Goal: Browse casually: Explore the website without a specific task or goal

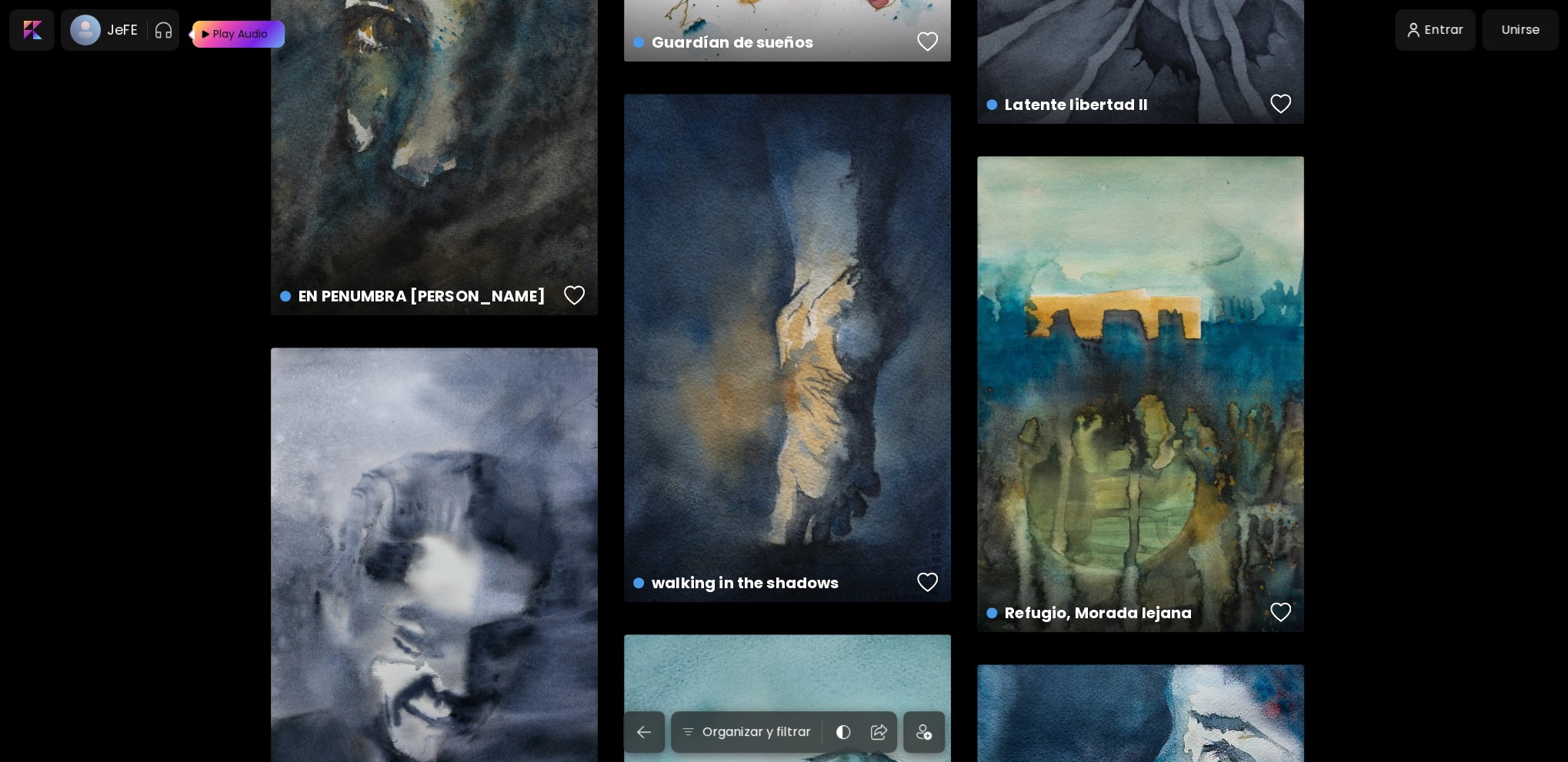
scroll to position [616, 0]
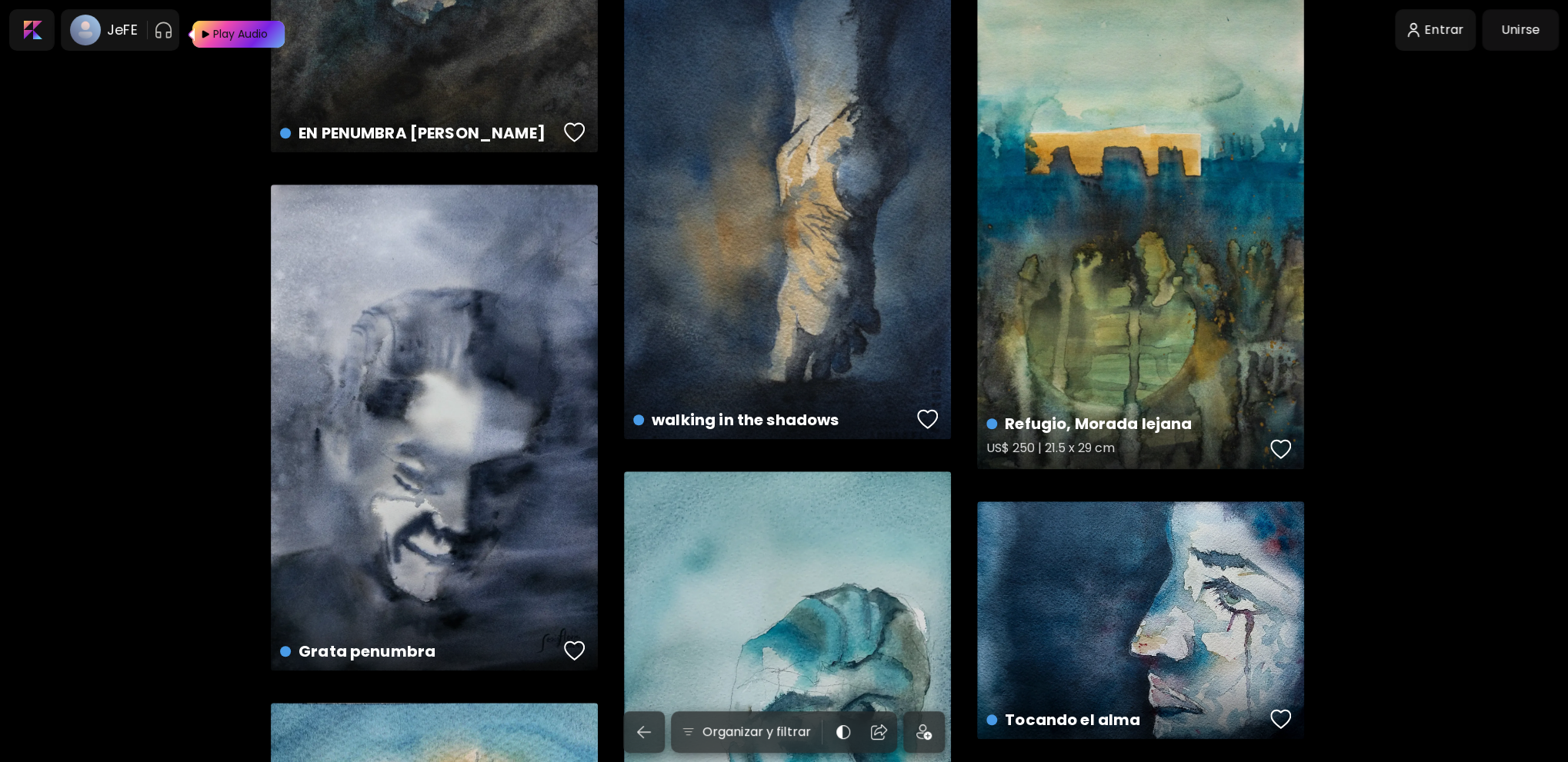
click at [1027, 285] on div "Refugio, Morada lejana US$ 250 | 21.5 x 29 cm" at bounding box center [1140, 231] width 327 height 476
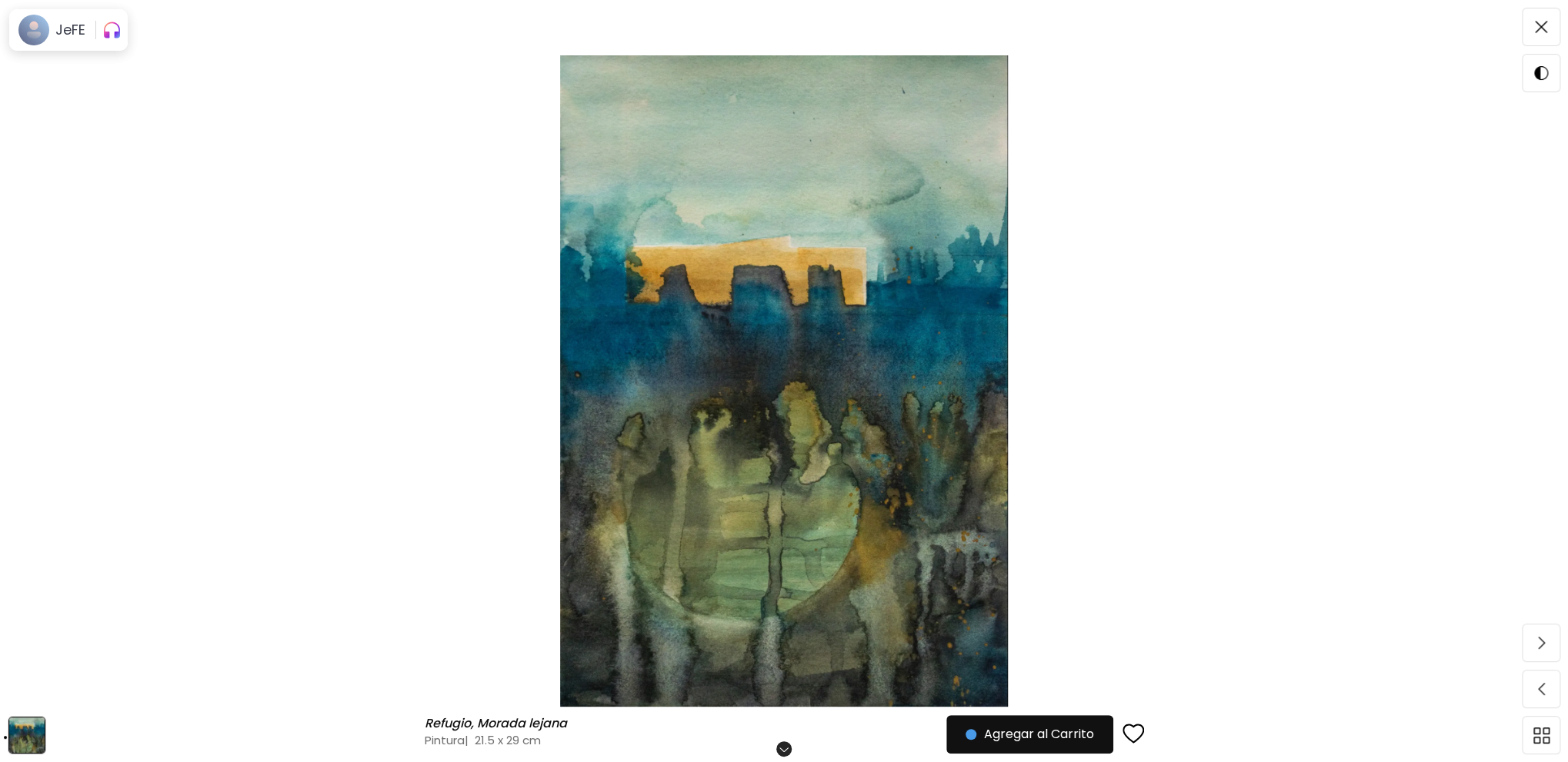
click at [849, 350] on img at bounding box center [783, 381] width 1438 height 652
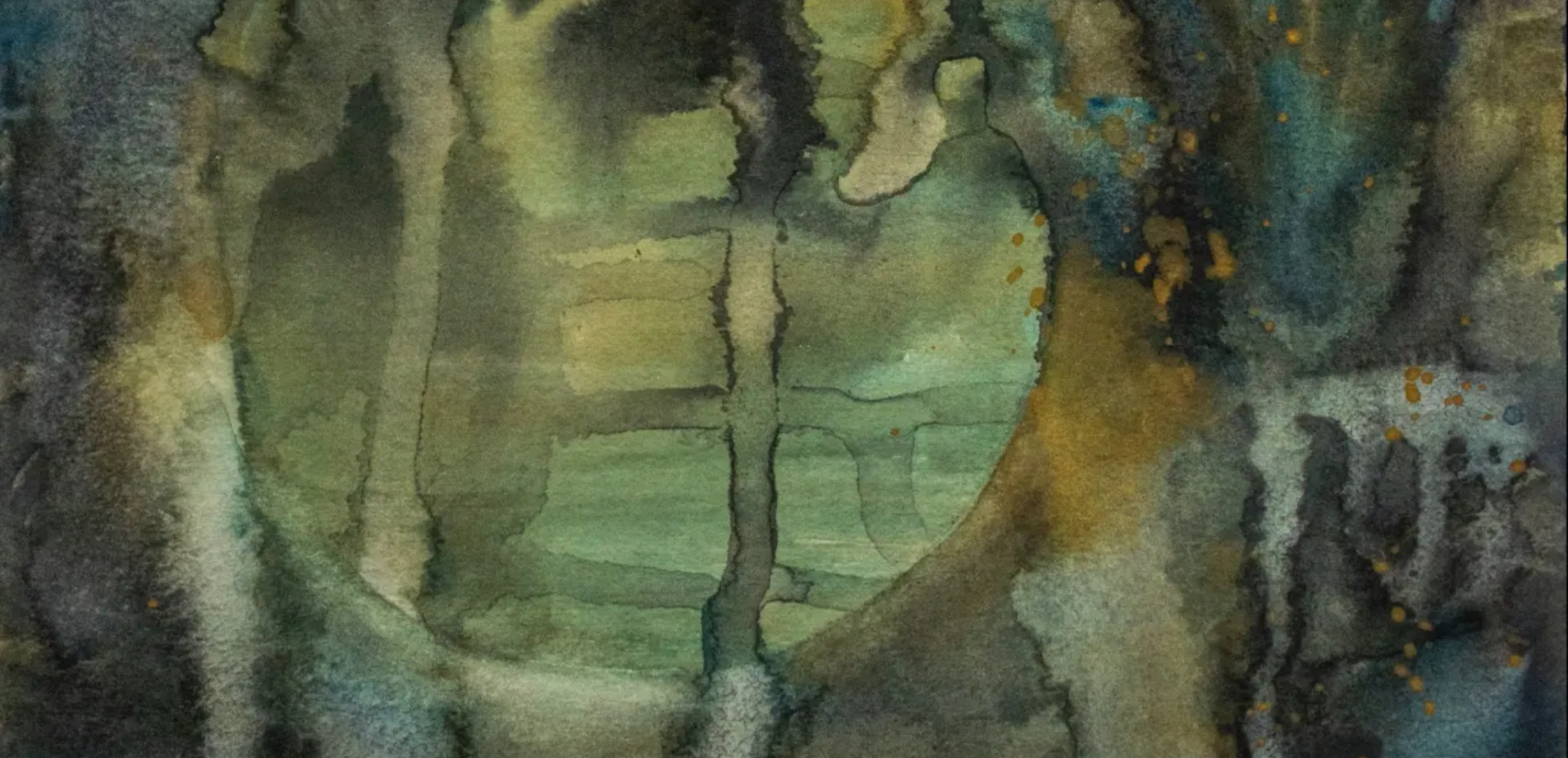
scroll to position [1514, 0]
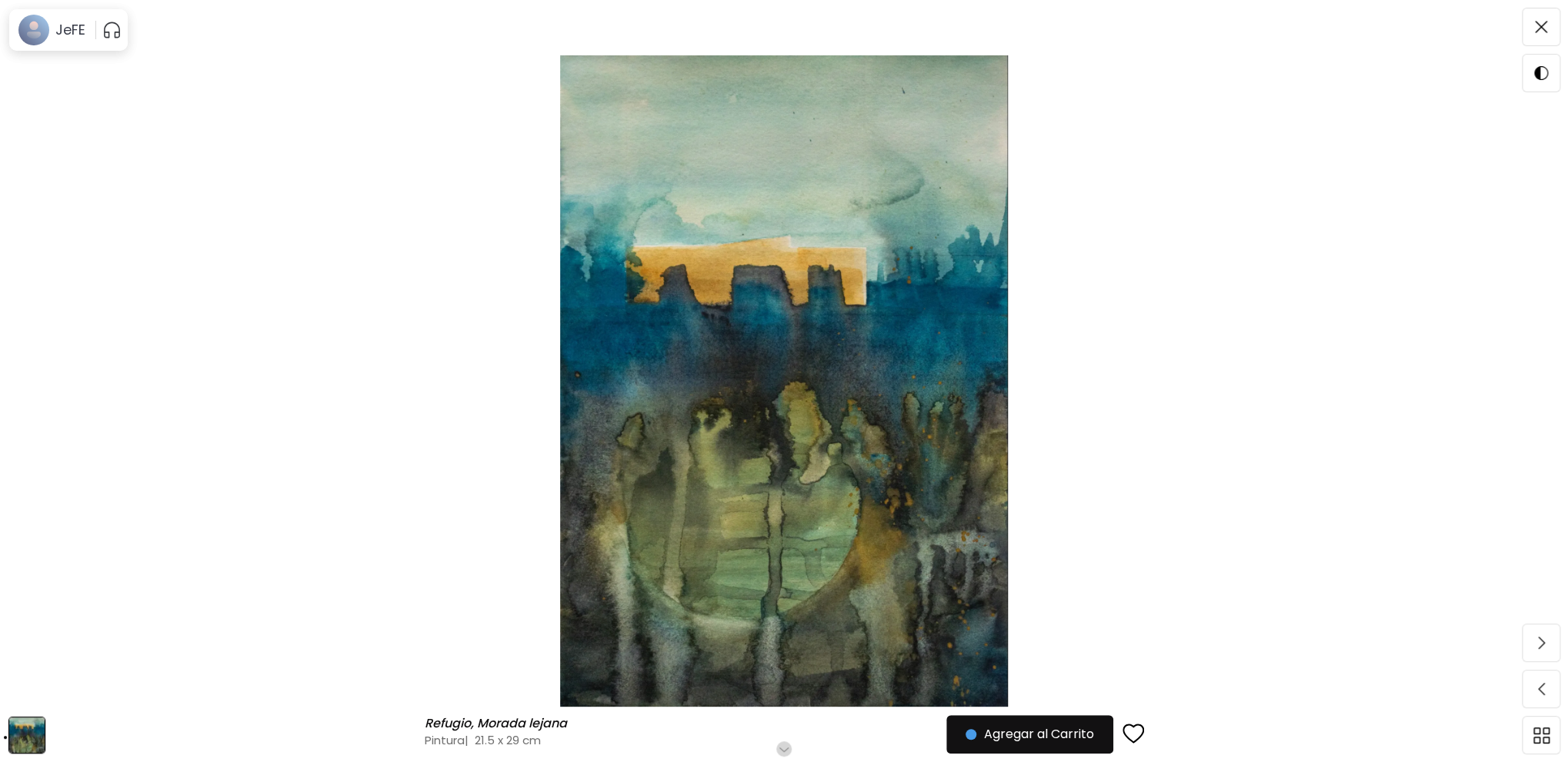
click at [1175, 296] on img at bounding box center [783, 381] width 1438 height 652
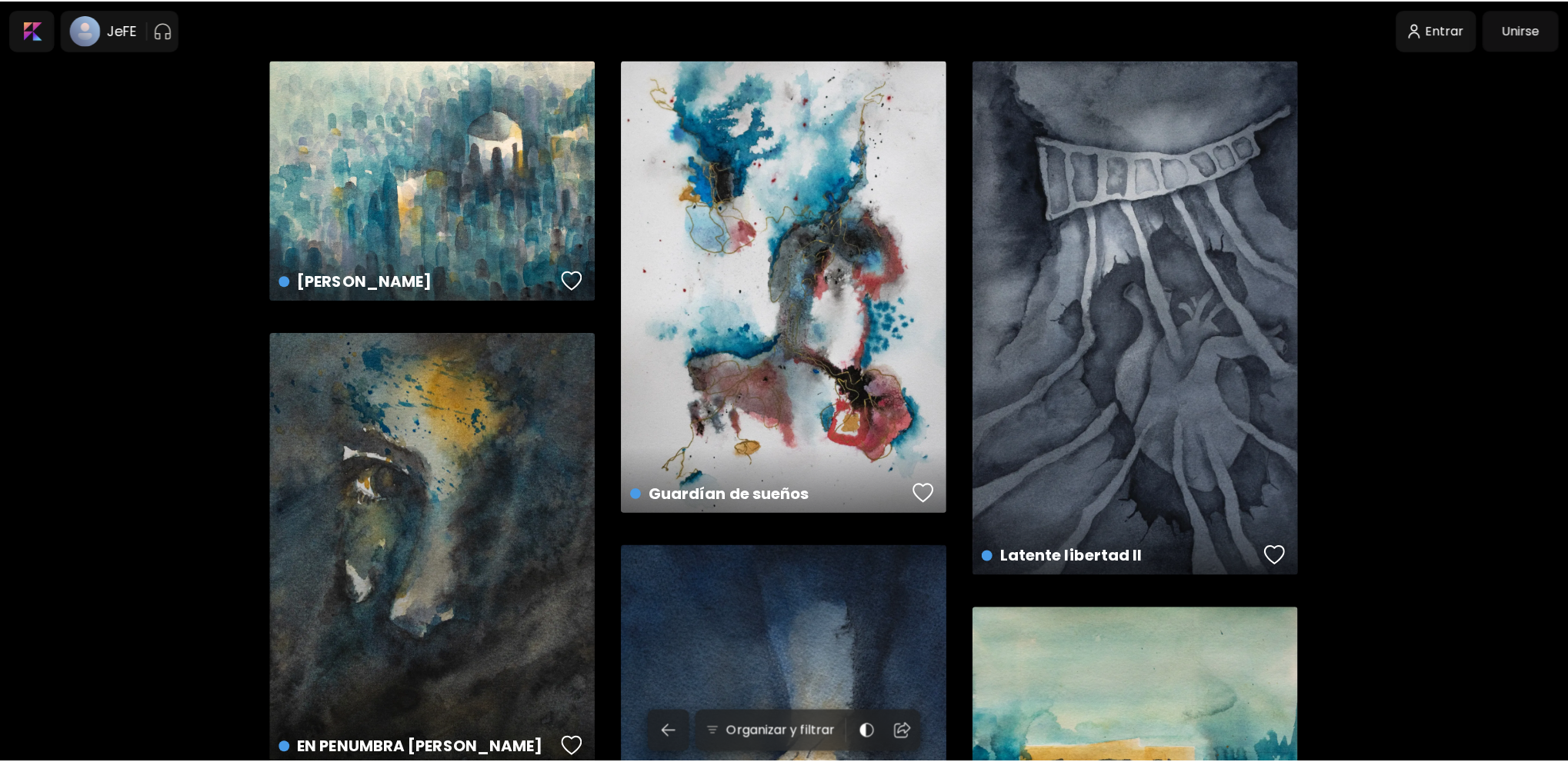
scroll to position [616, 0]
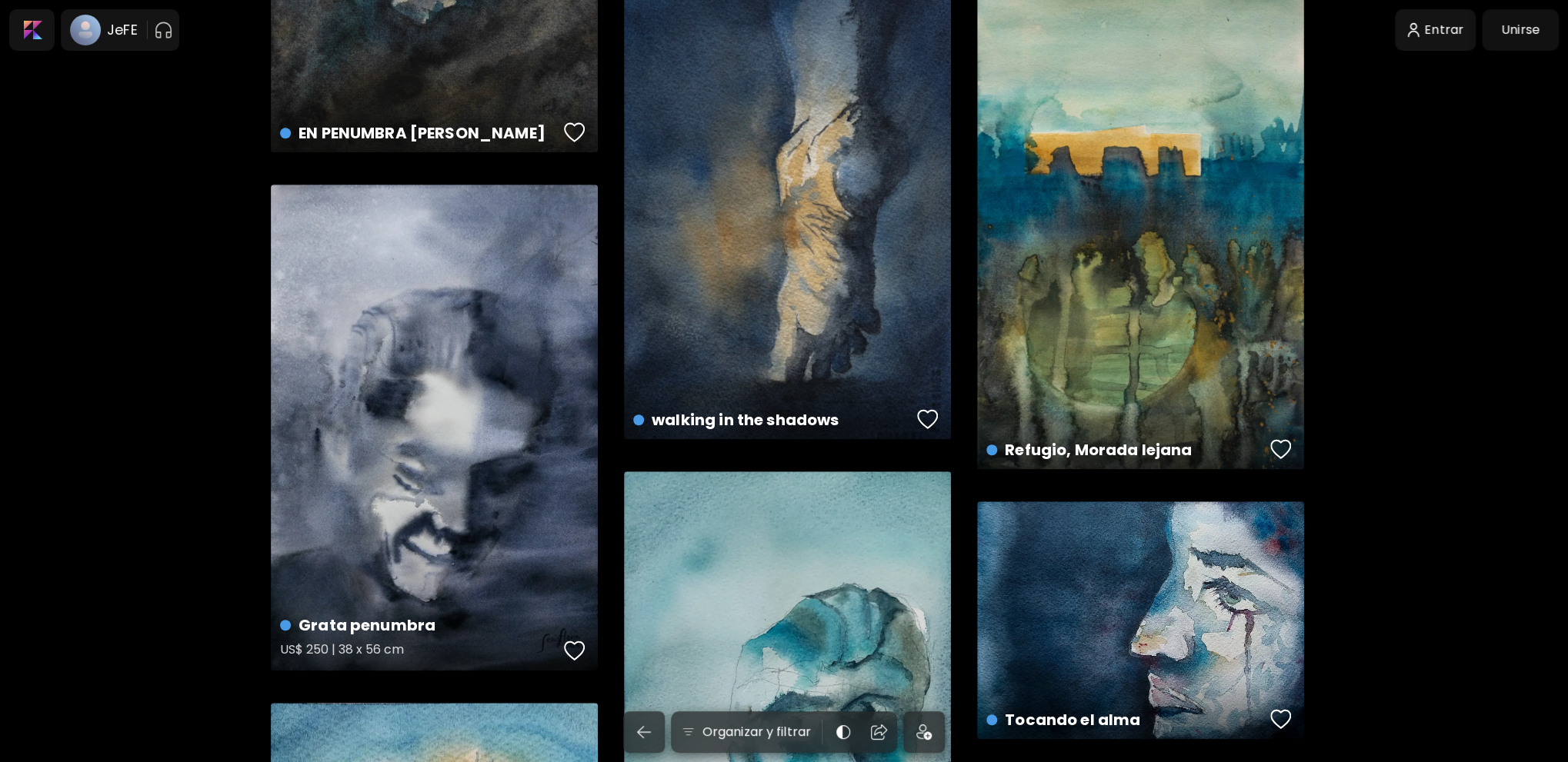
click at [446, 410] on div "Grata penumbra US$ 250 | 38 x 56 cm" at bounding box center [434, 427] width 327 height 486
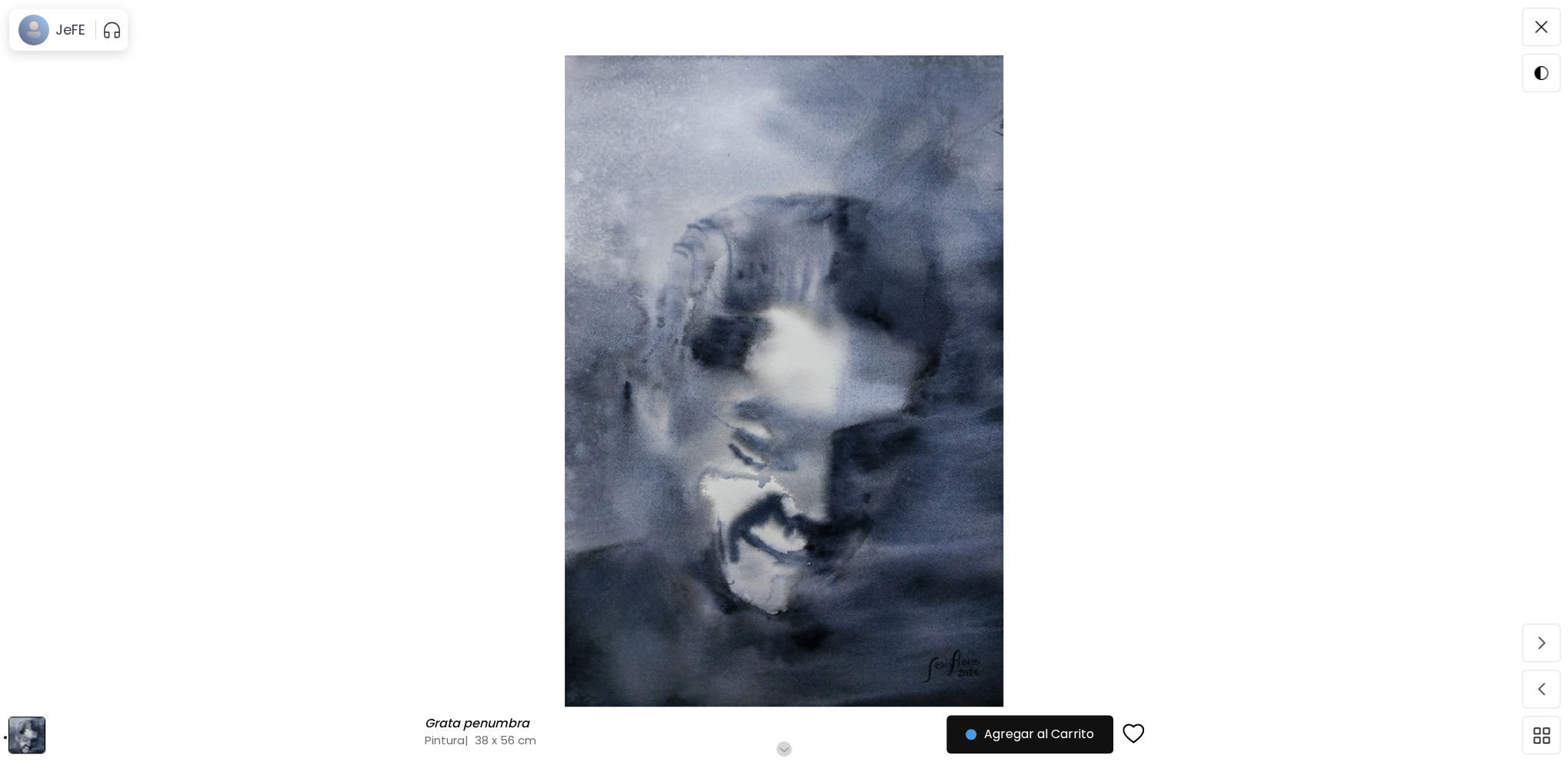
click at [747, 443] on img at bounding box center [783, 381] width 1438 height 652
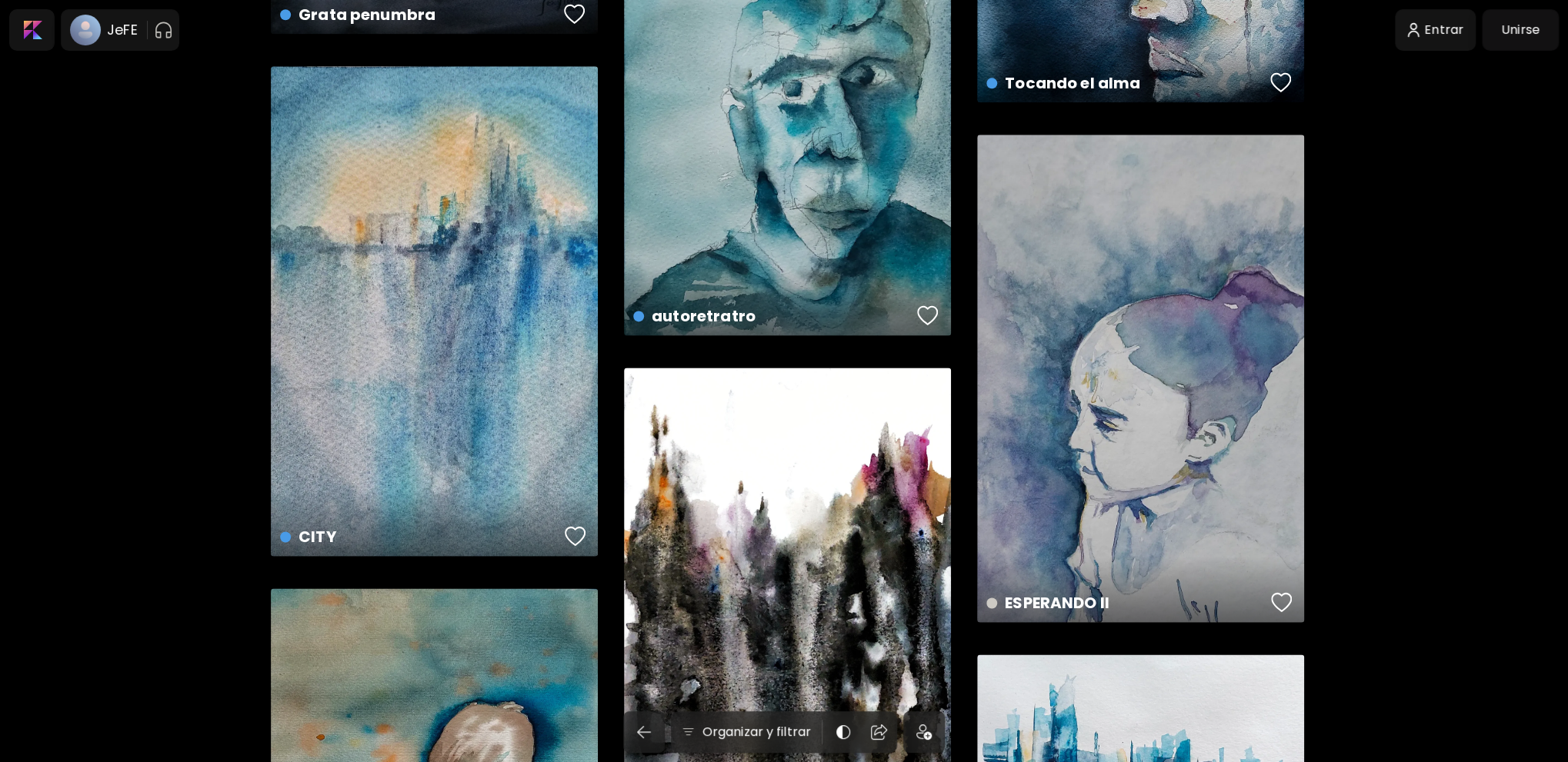
scroll to position [1308, 0]
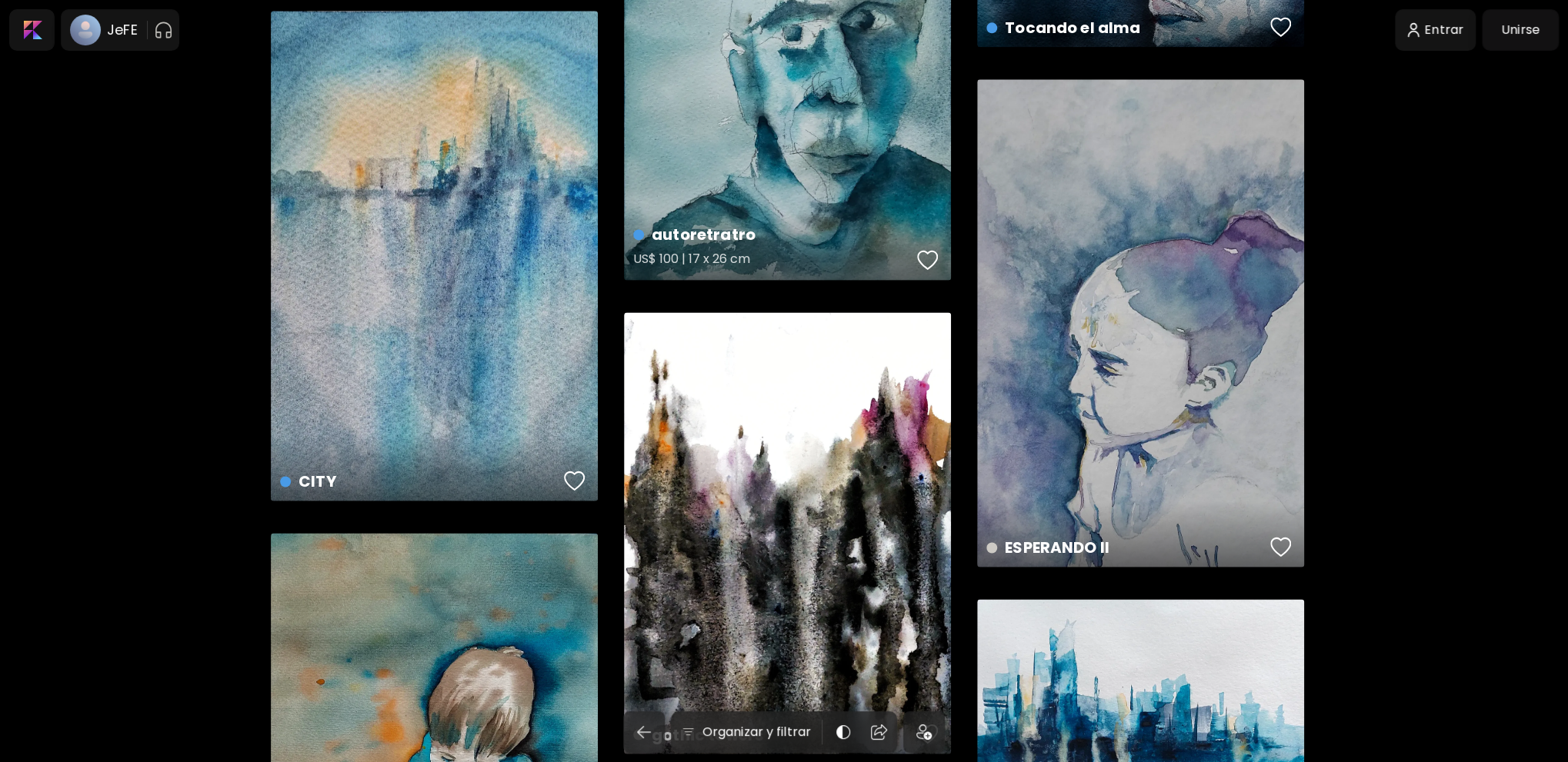
click at [781, 161] on div "autoretratro US$ 100 | 17 x 26 cm" at bounding box center [787, 29] width 327 height 501
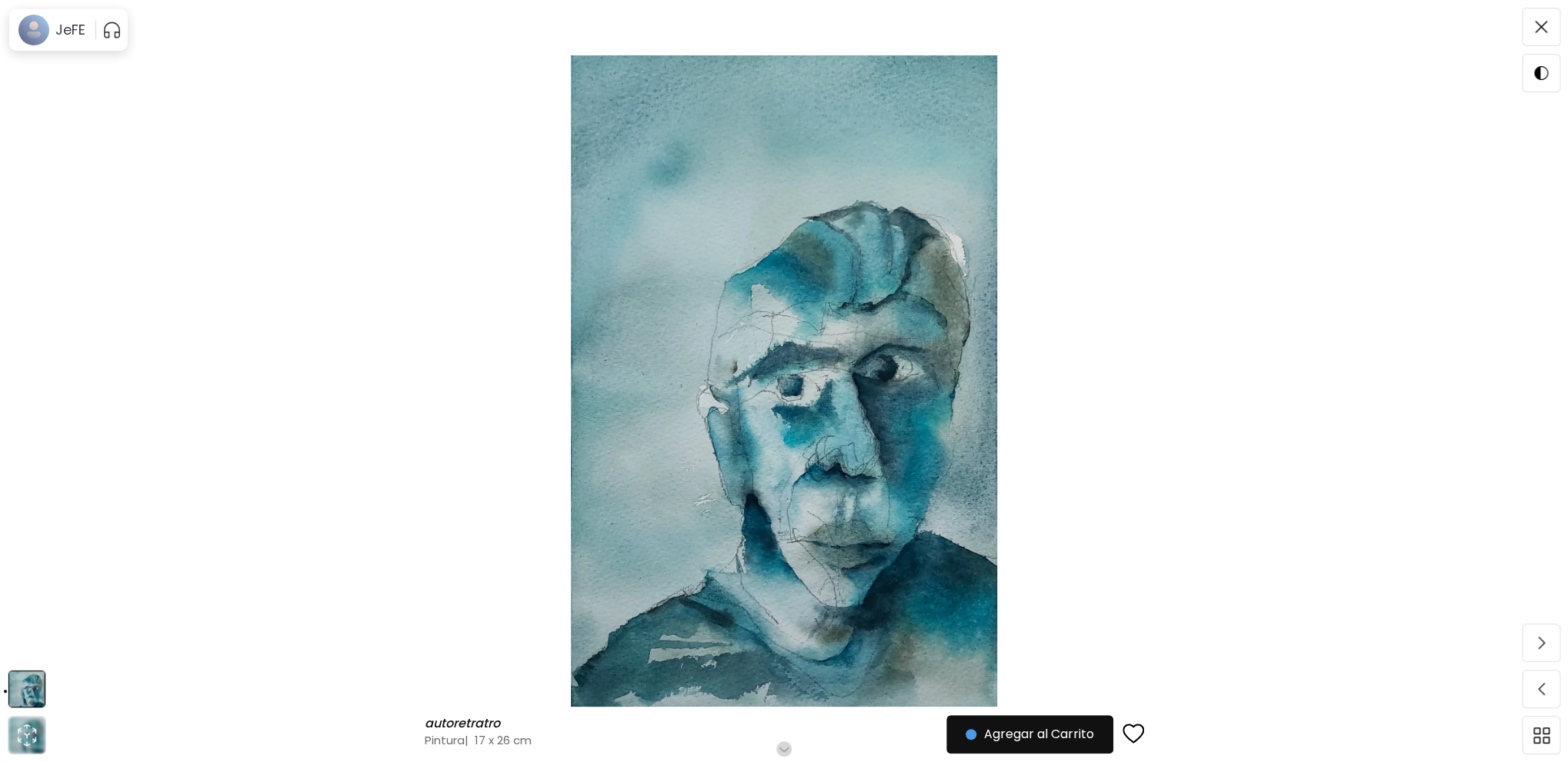
click at [102, 135] on img at bounding box center [783, 381] width 1438 height 652
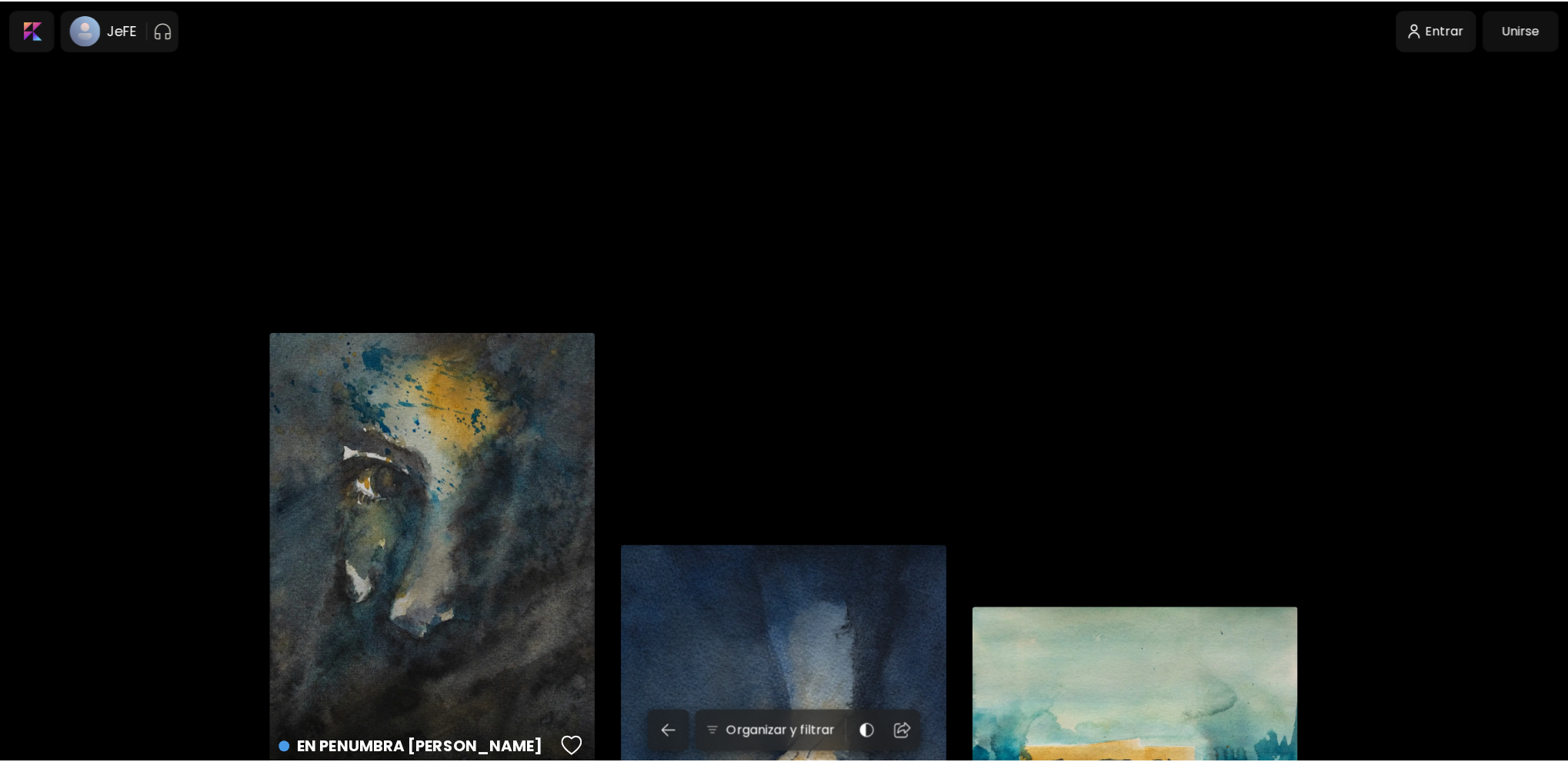
scroll to position [1308, 0]
